Goal: Check status

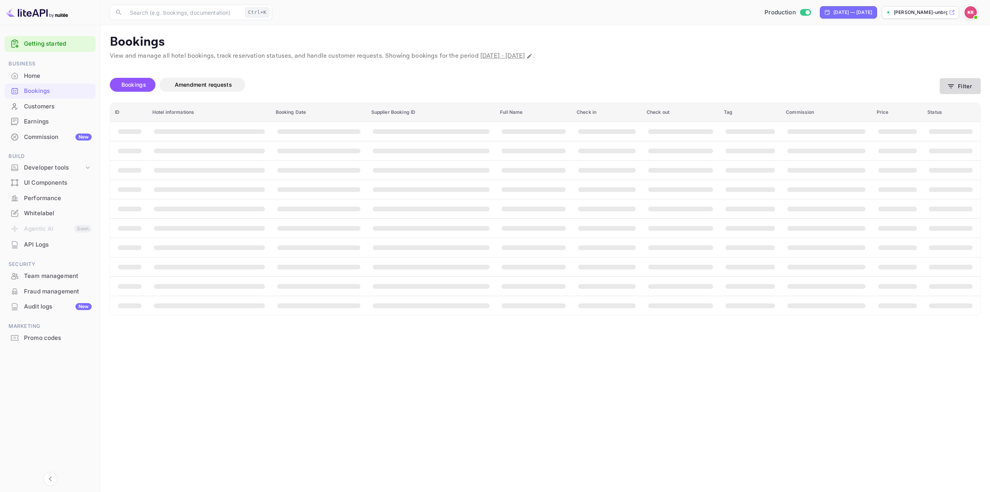
click at [959, 87] on button "Filter" at bounding box center [960, 86] width 41 height 16
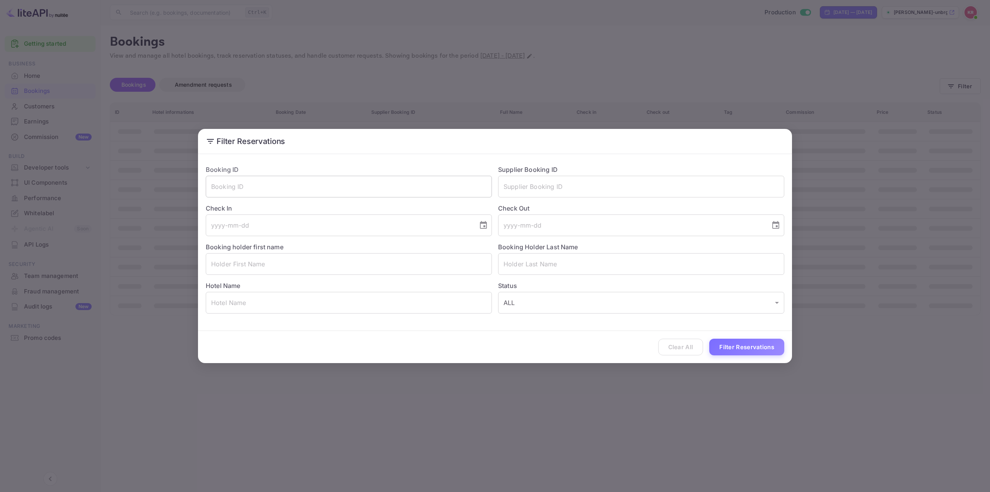
click at [268, 184] on input "text" at bounding box center [349, 187] width 286 height 22
paste input "G1s0apLuV"
type input "G1s0apLuV"
click at [737, 347] on button "Filter Reservations" at bounding box center [747, 347] width 75 height 17
click at [580, 52] on div "Filter Reservations Booking ID G1s0apLuV ​ Supplier Booking ID ​ Check In ​ Che…" at bounding box center [495, 246] width 990 height 492
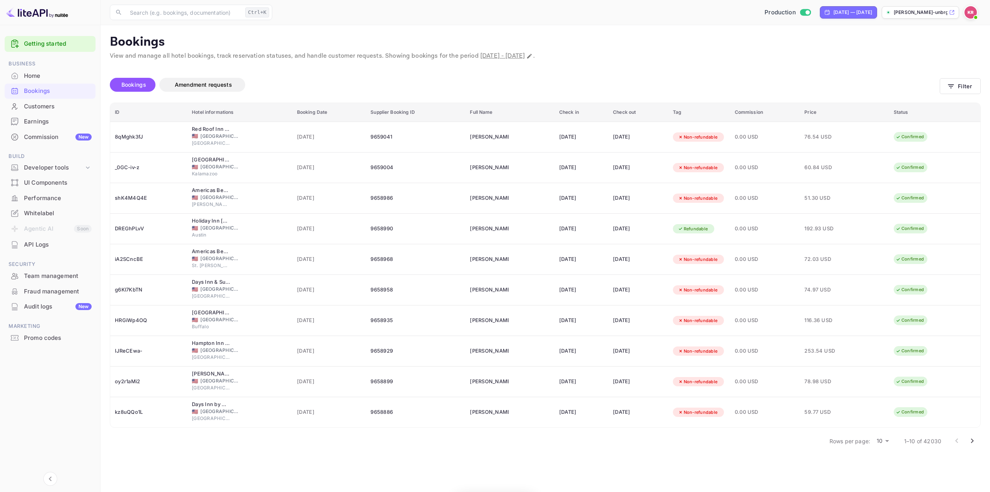
click at [525, 59] on span "[DATE] - [DATE]" at bounding box center [502, 56] width 44 height 8
click at [533, 56] on icon "Change date range" at bounding box center [530, 56] width 6 height 6
select select "7"
select select "2025"
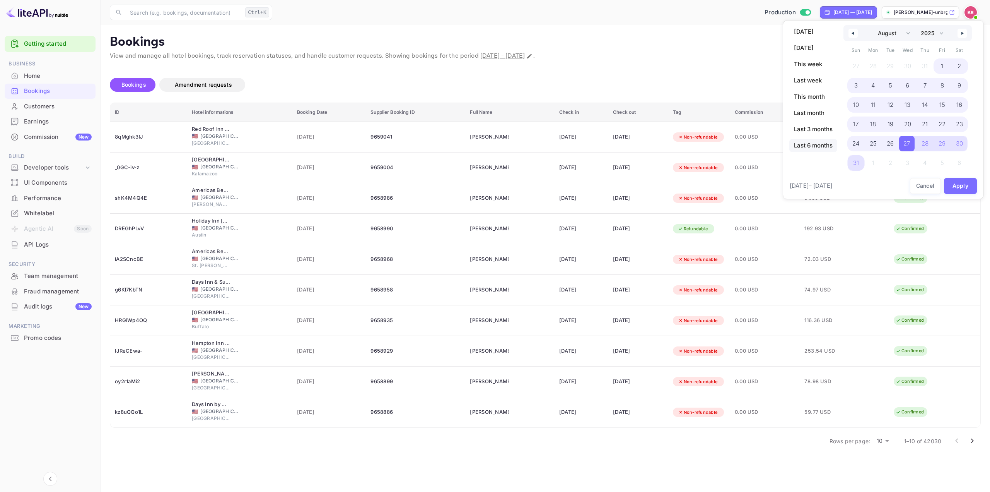
click at [818, 144] on span "Last 6 months" at bounding box center [814, 145] width 48 height 13
select select "2"
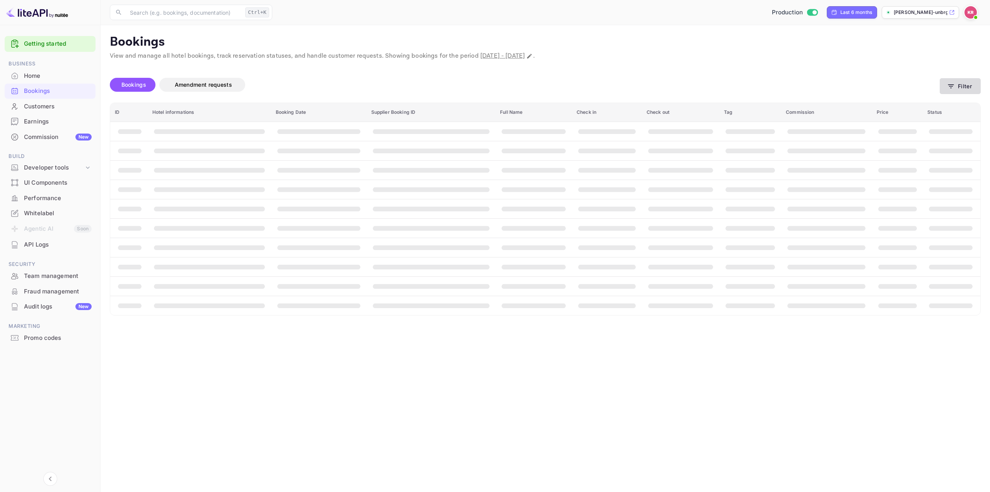
click at [974, 86] on button "Filter" at bounding box center [960, 86] width 41 height 16
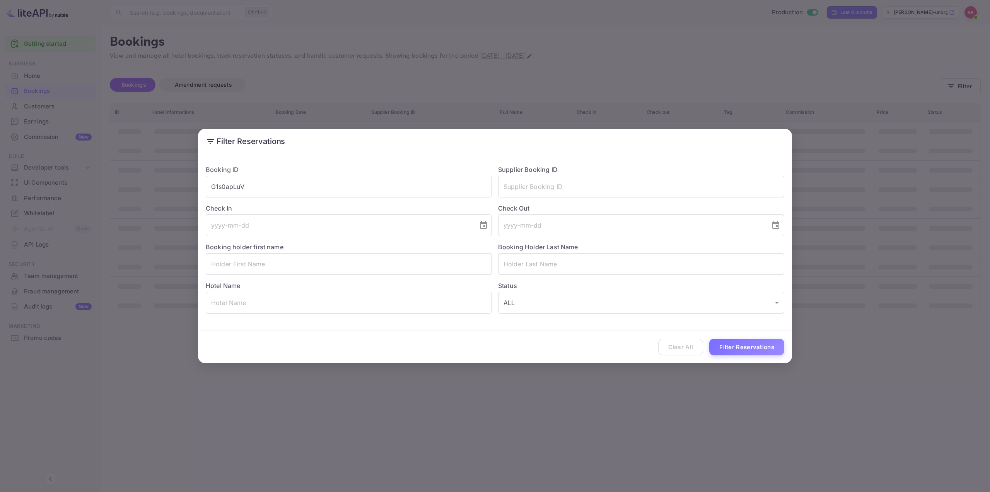
click at [337, 198] on div "Check In ​" at bounding box center [346, 216] width 292 height 39
click at [348, 193] on input "G1s0apLuV" at bounding box center [349, 187] width 286 height 22
click at [728, 351] on button "Filter Reservations" at bounding box center [747, 347] width 75 height 17
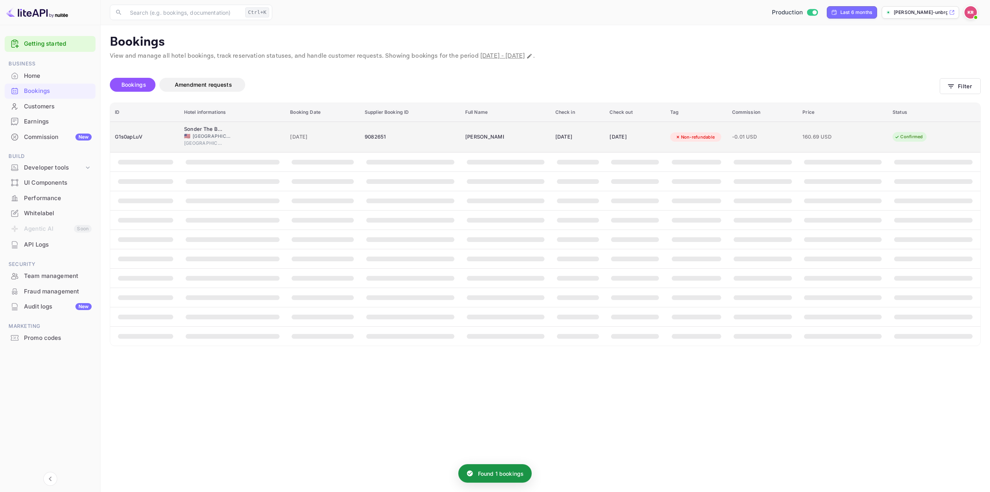
click at [556, 138] on div "[DATE]" at bounding box center [578, 137] width 45 height 12
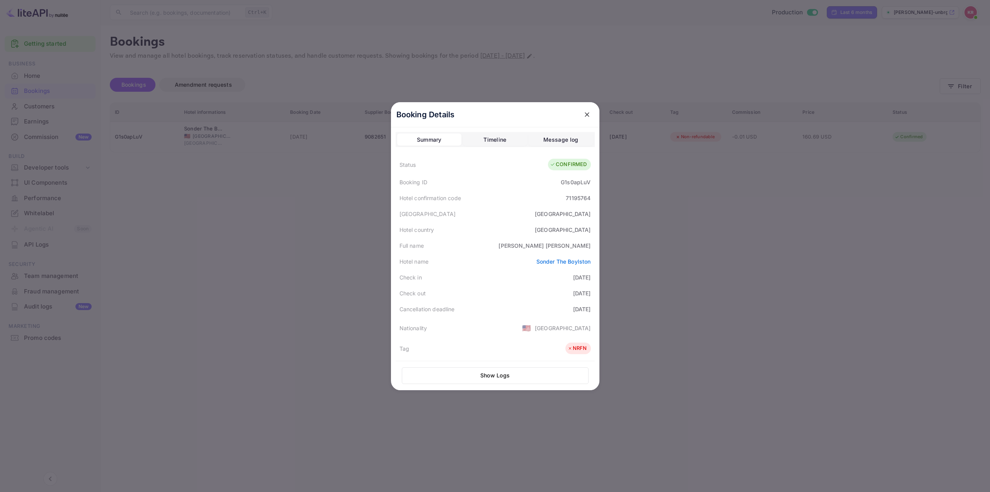
click at [740, 260] on div at bounding box center [495, 246] width 990 height 492
